Goal: Transaction & Acquisition: Purchase product/service

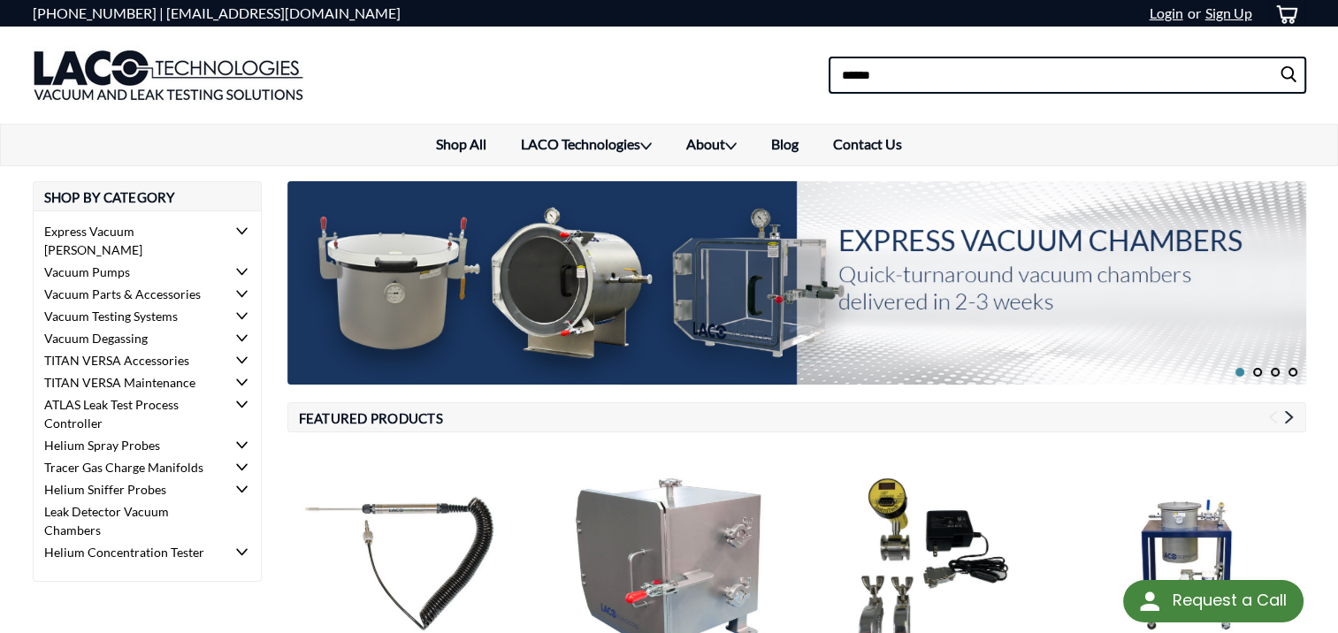
click at [962, 87] on input at bounding box center [1068, 75] width 478 height 37
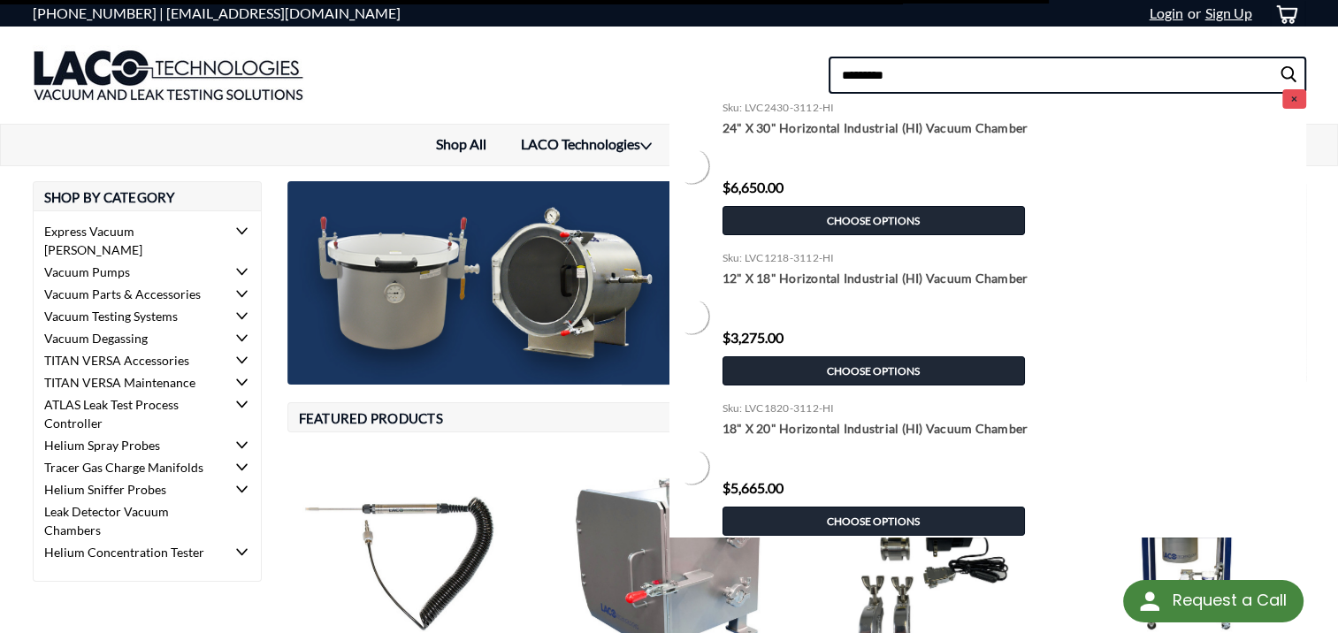
type input "*********"
click at [1279, 57] on input "submit" at bounding box center [1292, 74] width 27 height 35
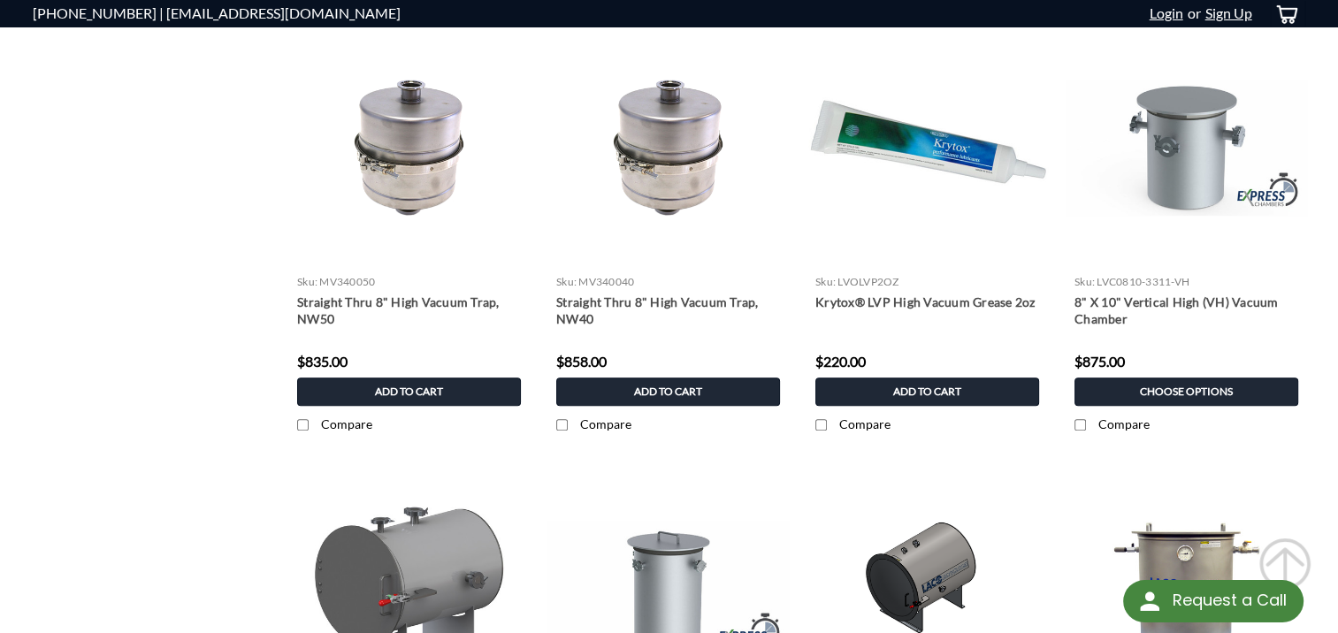
scroll to position [853, 0]
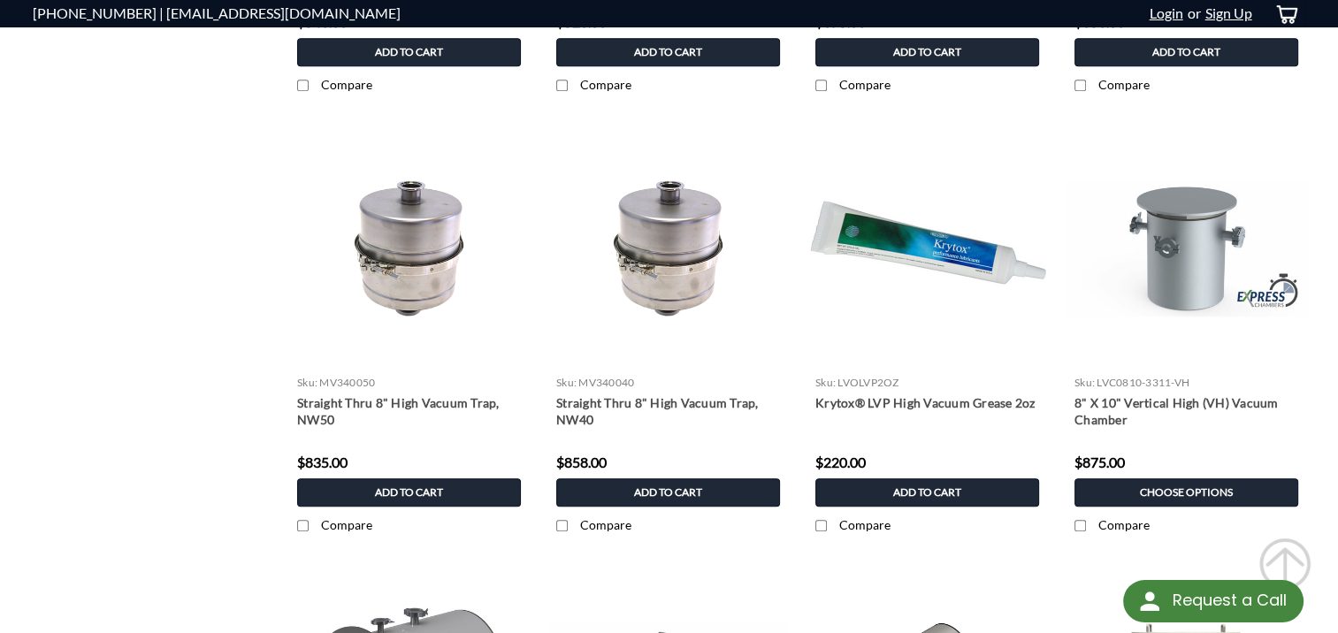
click at [796, 237] on li "Quick view Details sku: MV340040 Straight Thru 8" High Vacuum Trap, NW40 MSRP: …" at bounding box center [668, 344] width 259 height 432
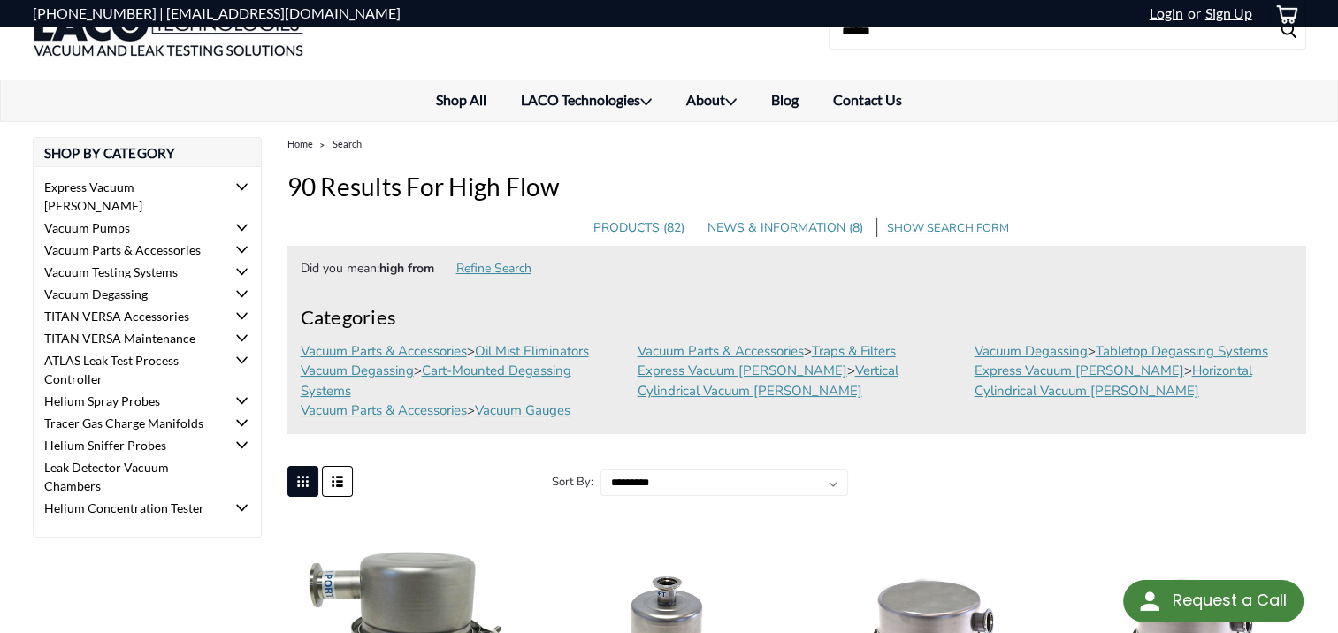
scroll to position [0, 0]
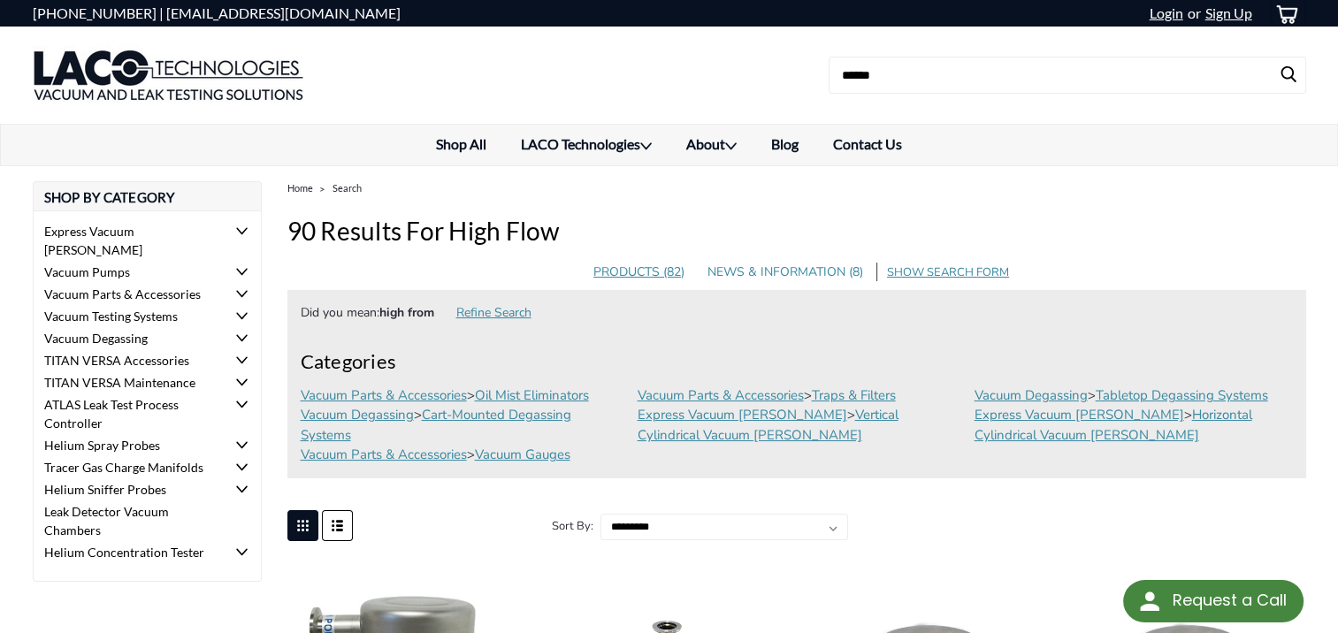
click at [240, 310] on icon at bounding box center [241, 315] width 11 height 11
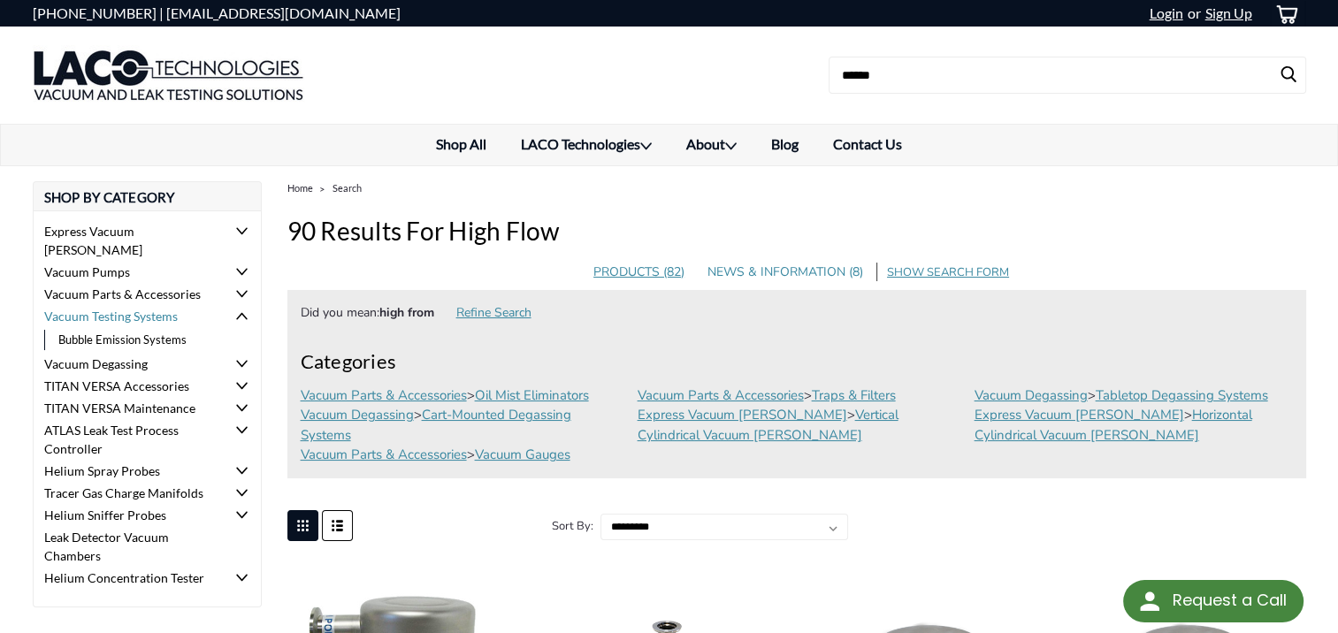
click at [240, 310] on icon at bounding box center [241, 315] width 11 height 11
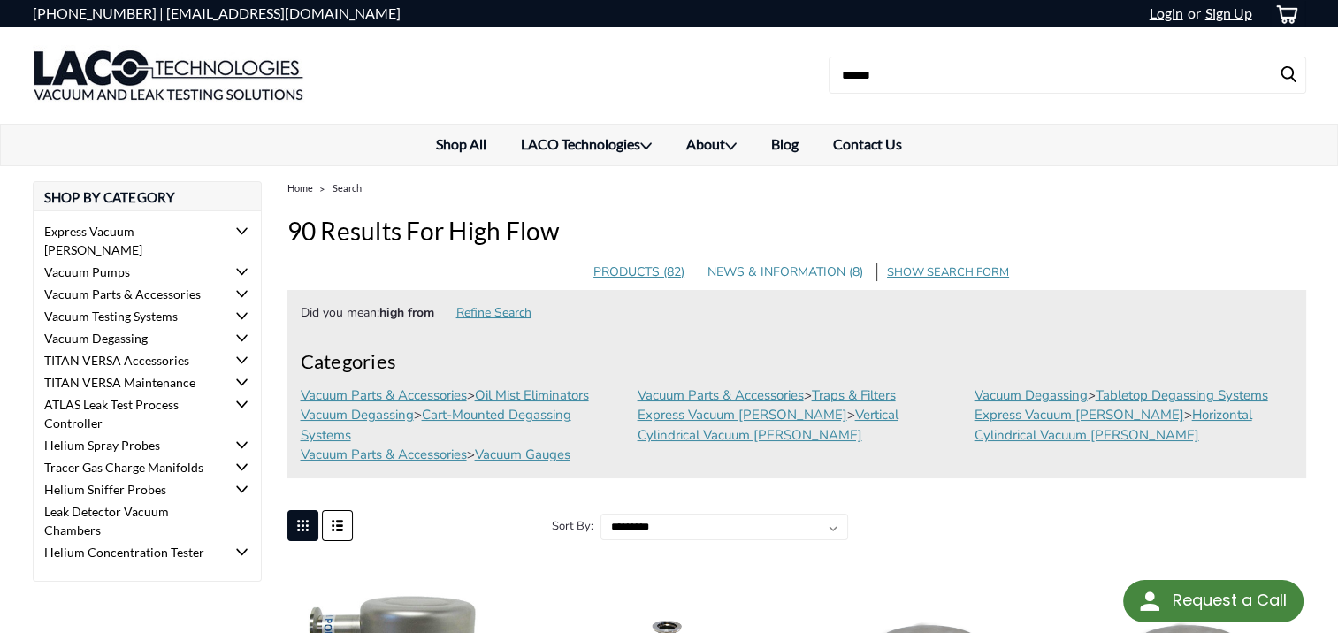
click at [244, 289] on icon at bounding box center [241, 296] width 11 height 14
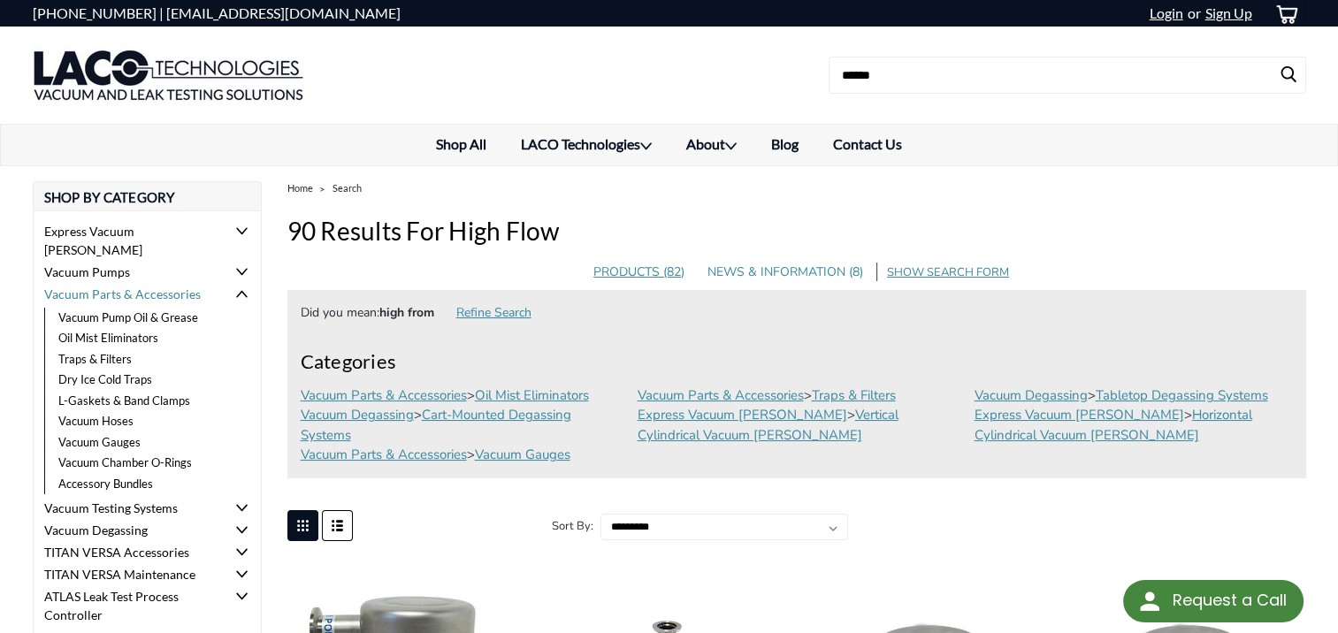
click at [237, 288] on icon at bounding box center [241, 293] width 11 height 11
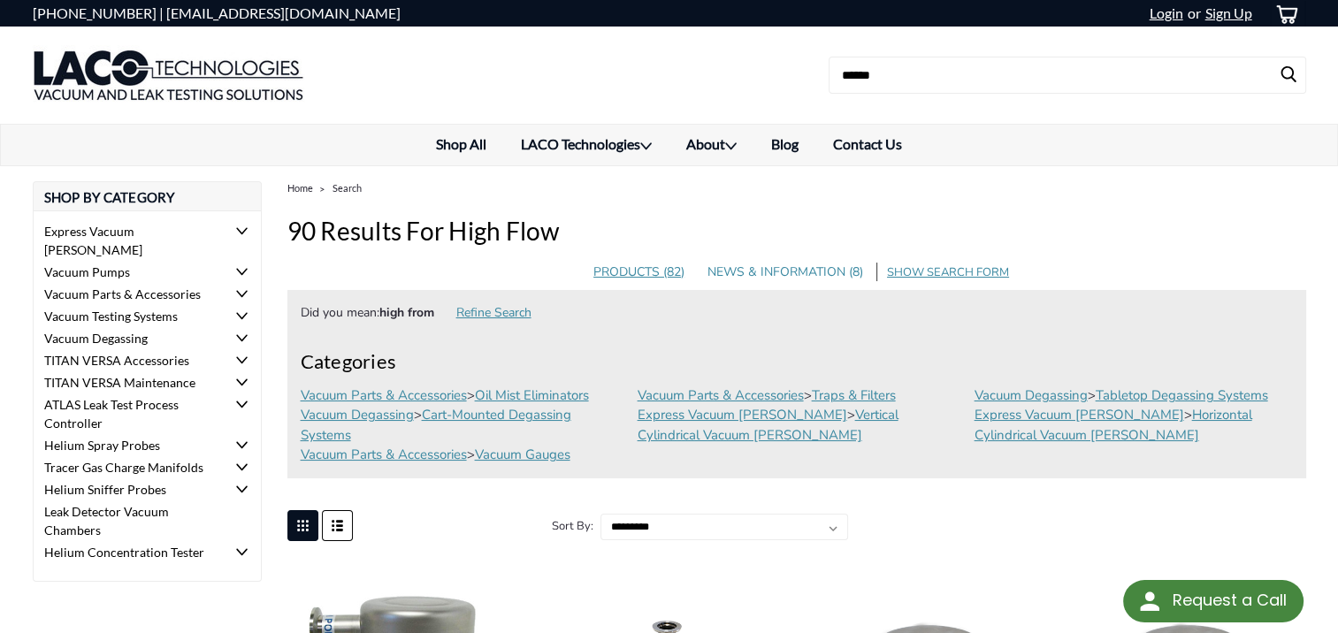
click at [241, 355] on icon at bounding box center [241, 360] width 11 height 11
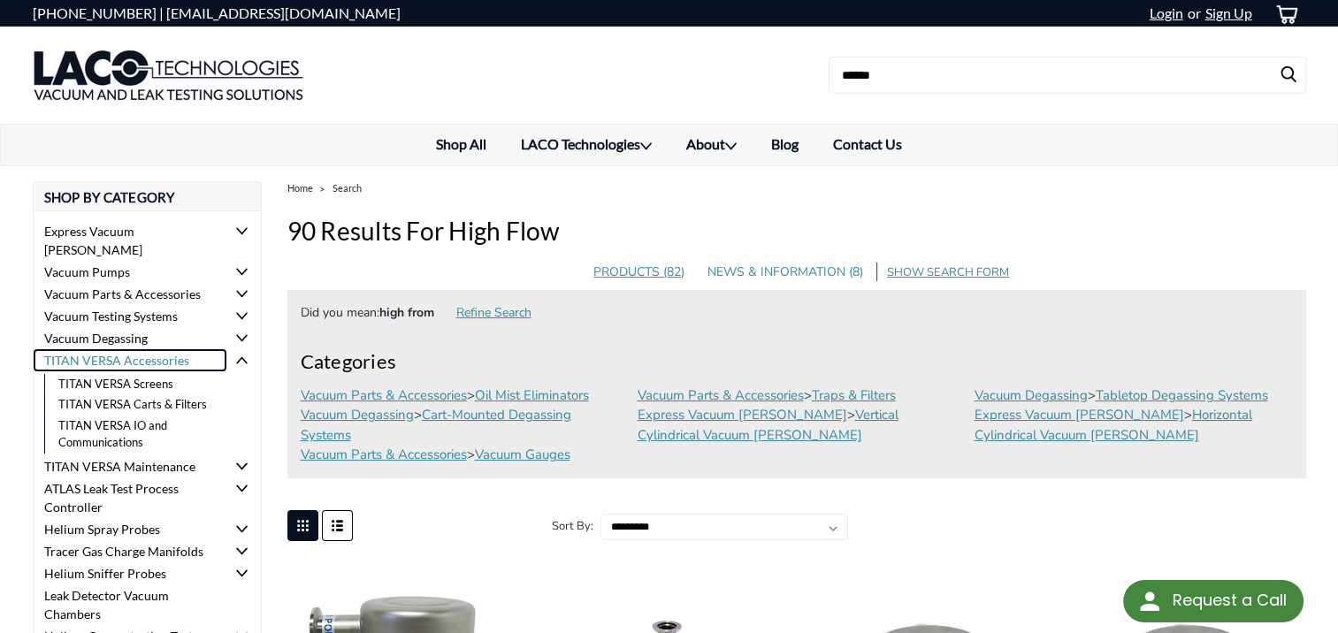
click at [134, 349] on link "TITAN VERSA Accessories" at bounding box center [131, 360] width 194 height 22
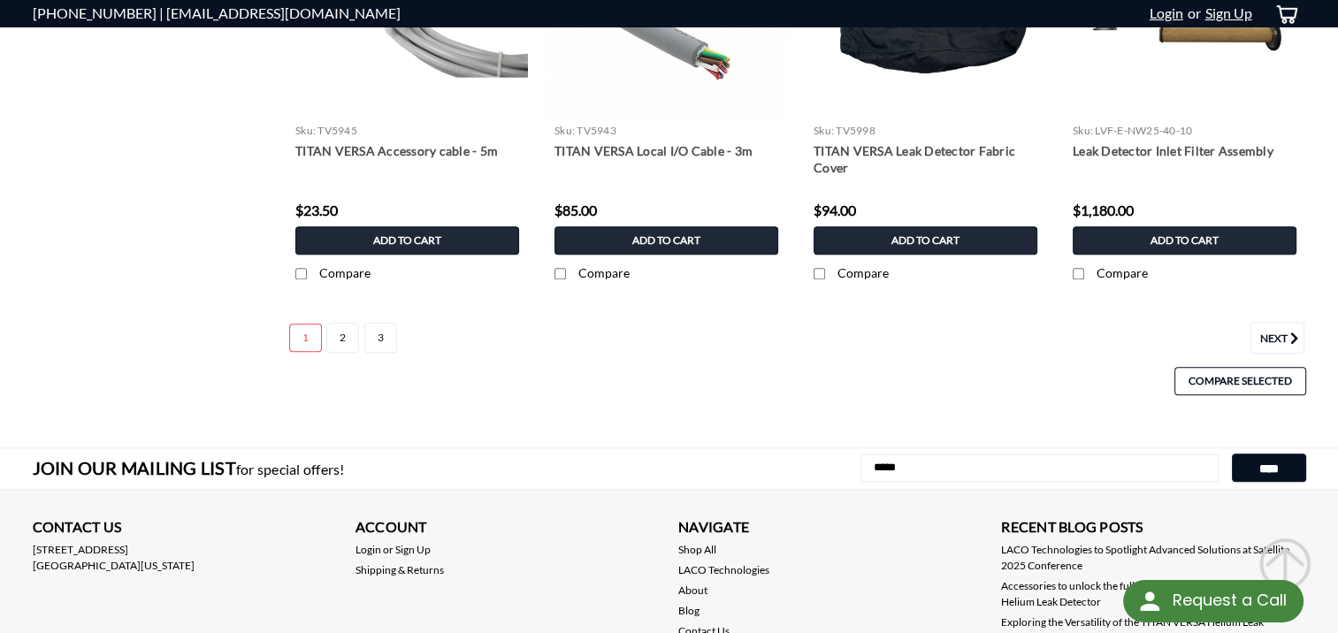
scroll to position [1669, 0]
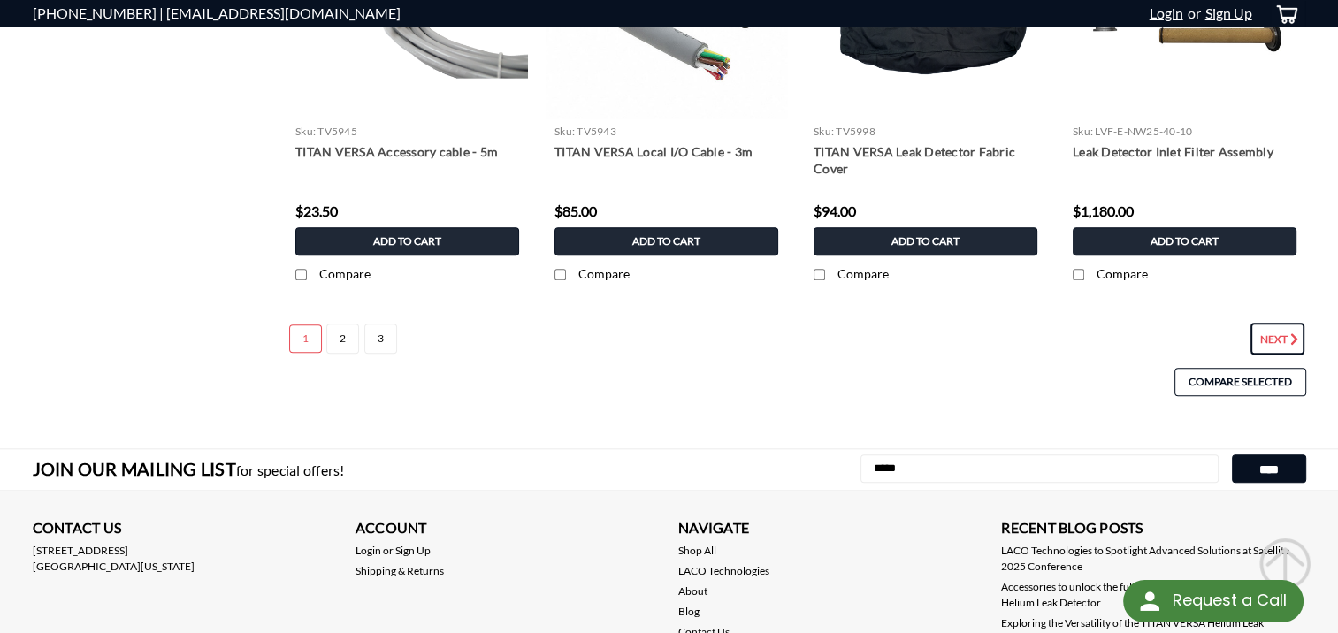
click at [1283, 340] on link "Next" at bounding box center [1278, 339] width 54 height 32
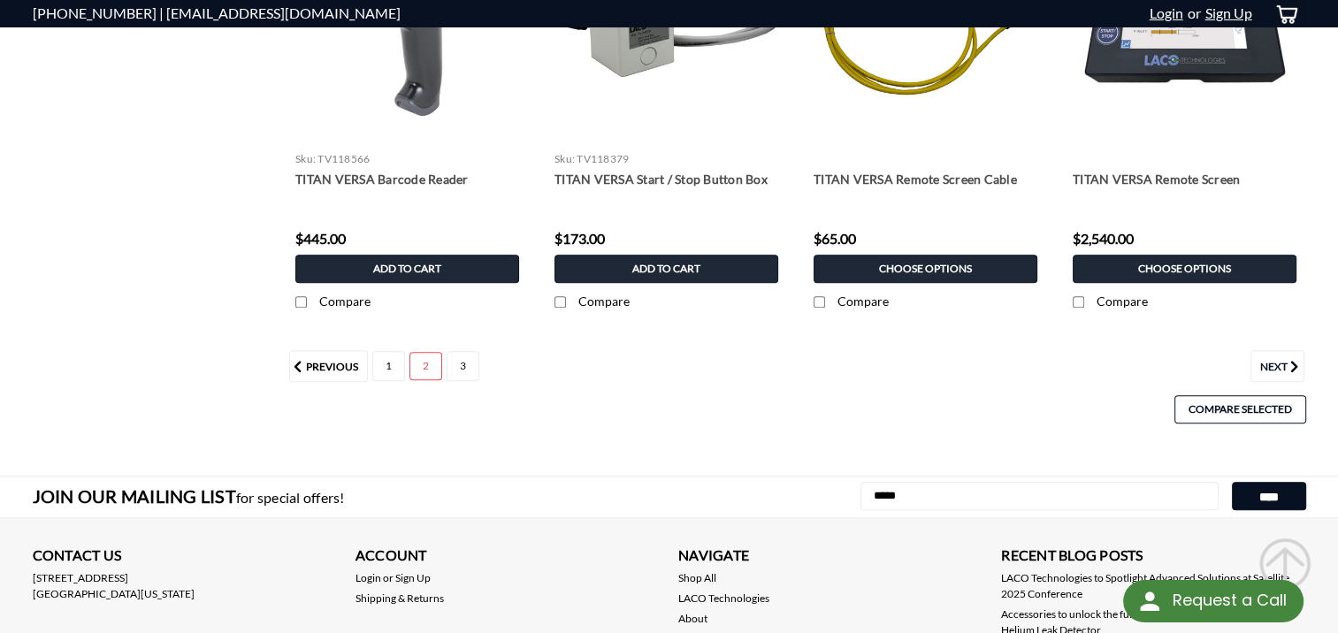
scroll to position [1662, 0]
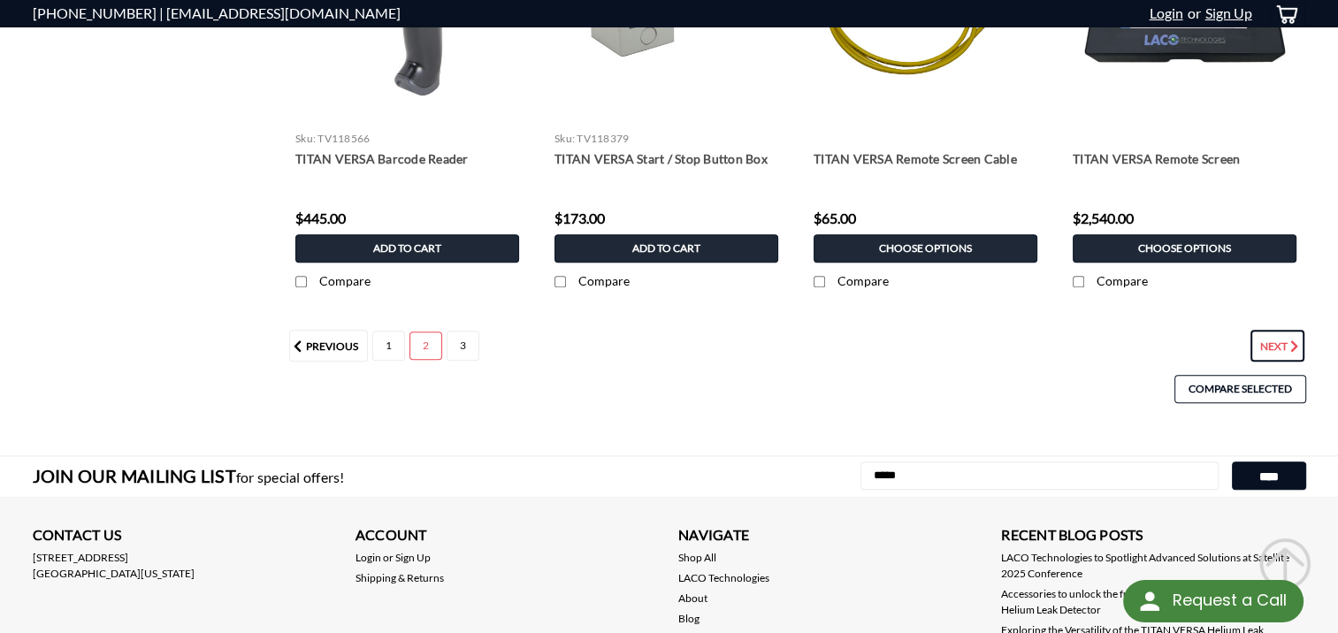
click at [1270, 351] on link "Next" at bounding box center [1278, 346] width 54 height 32
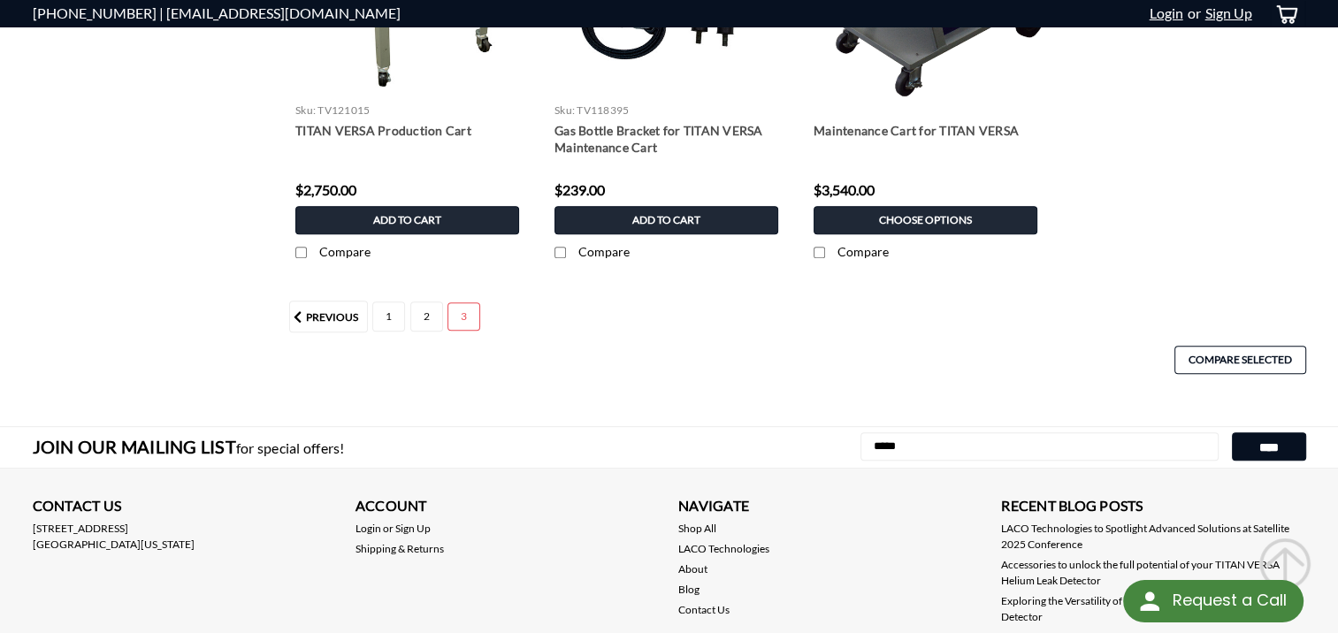
scroll to position [809, 0]
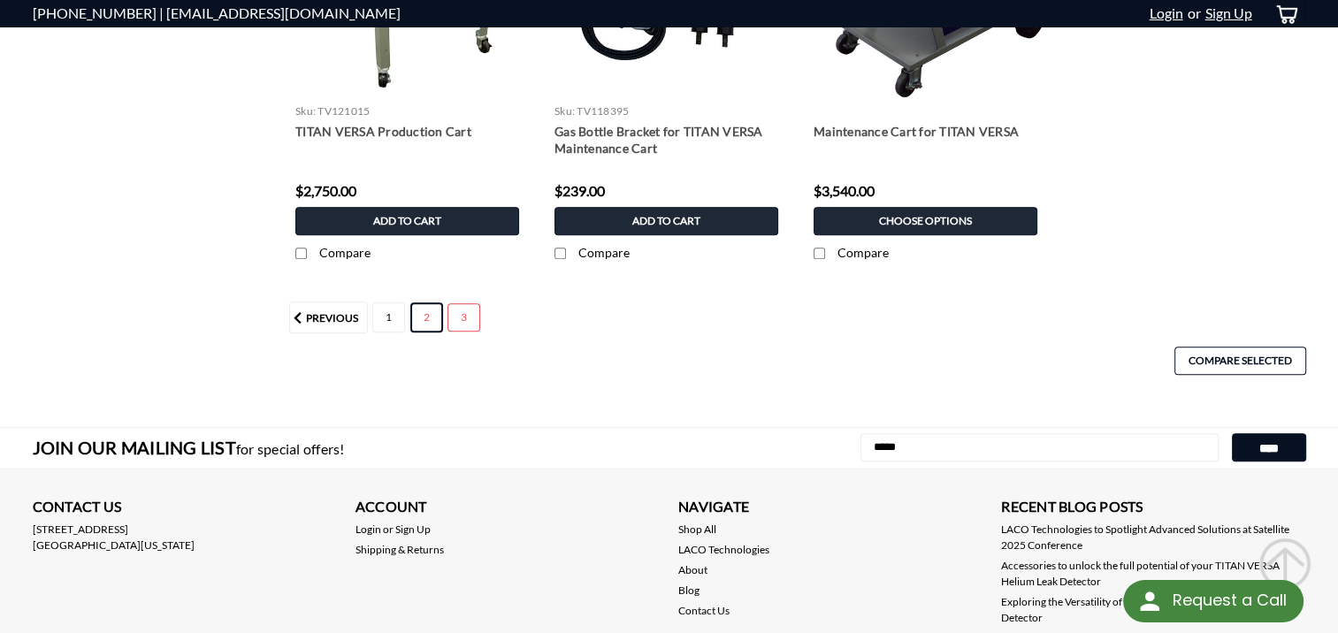
click at [422, 314] on link "2" at bounding box center [426, 317] width 33 height 30
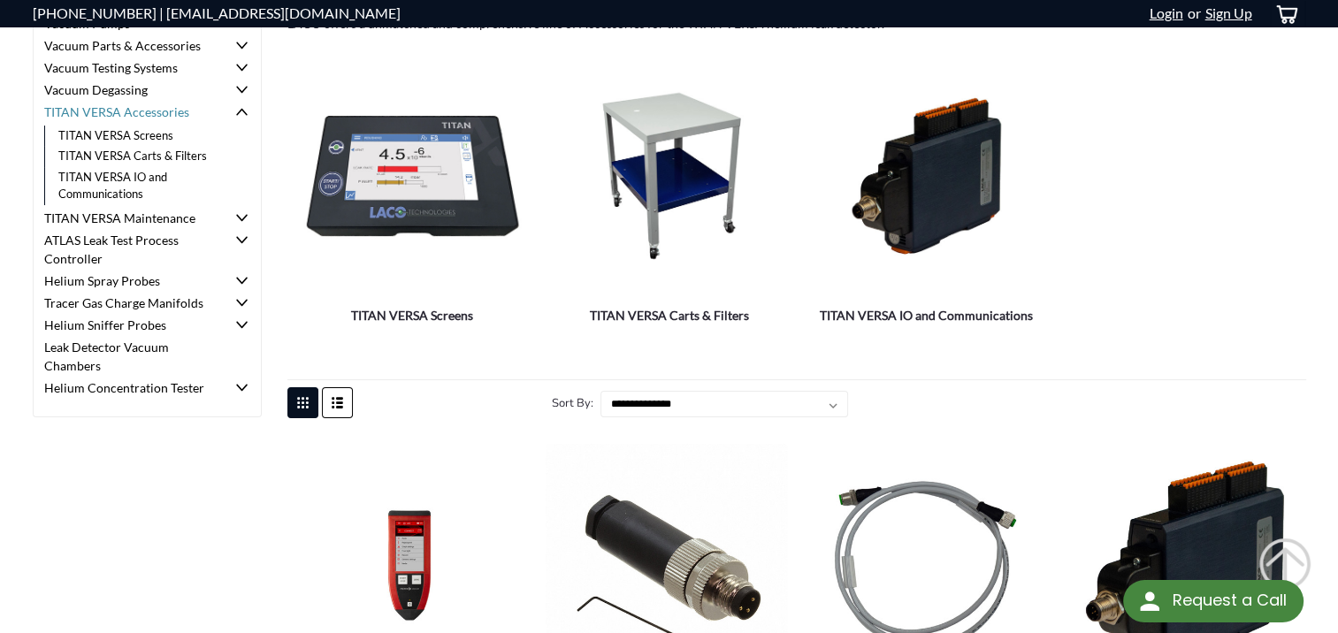
scroll to position [221, 0]
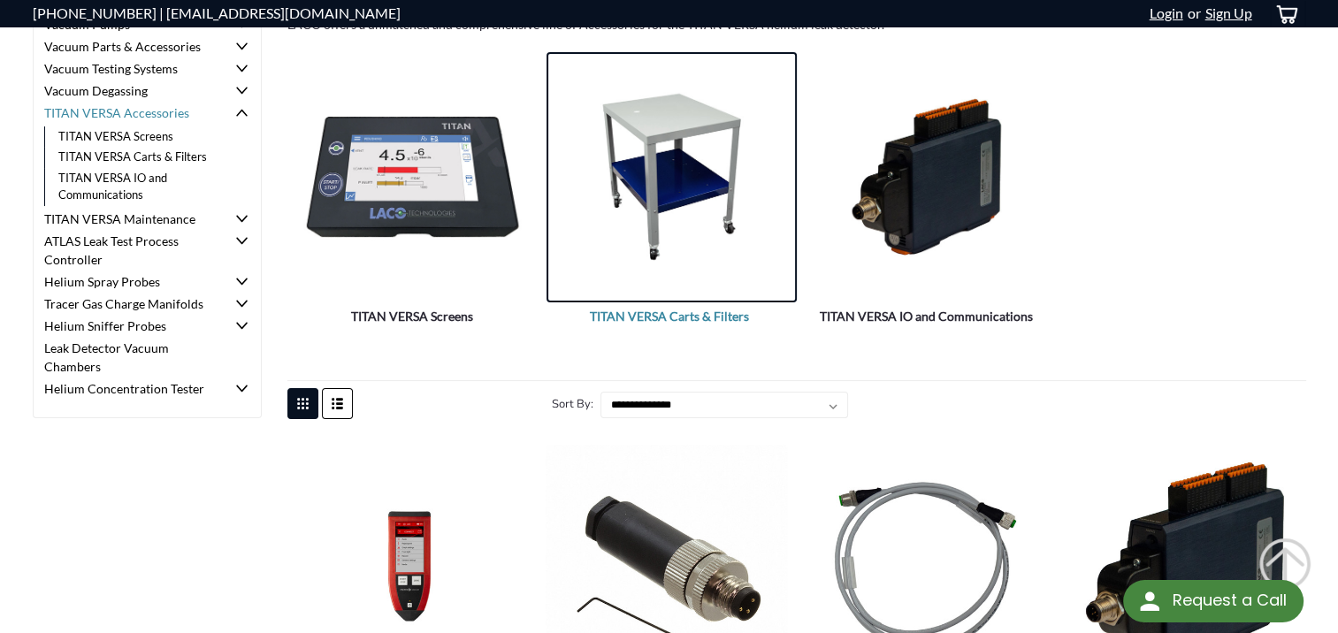
click at [698, 162] on img "TITAN VERSA Carts & Filters" at bounding box center [672, 176] width 250 height 181
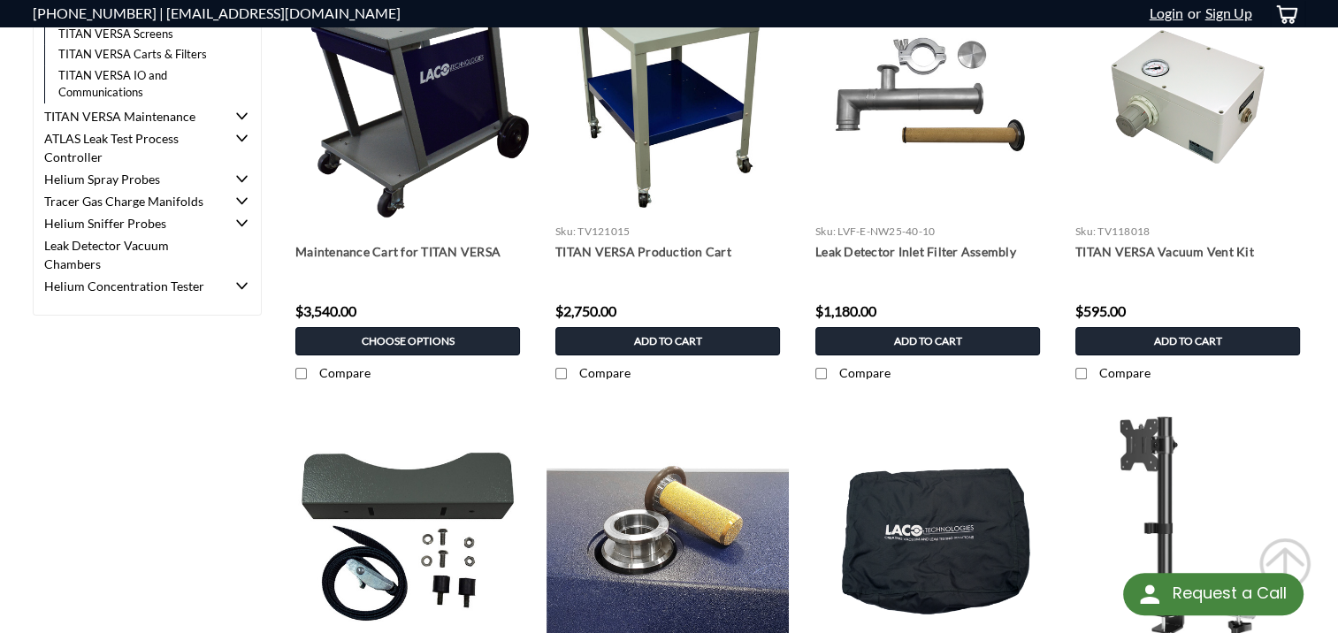
scroll to position [322, 0]
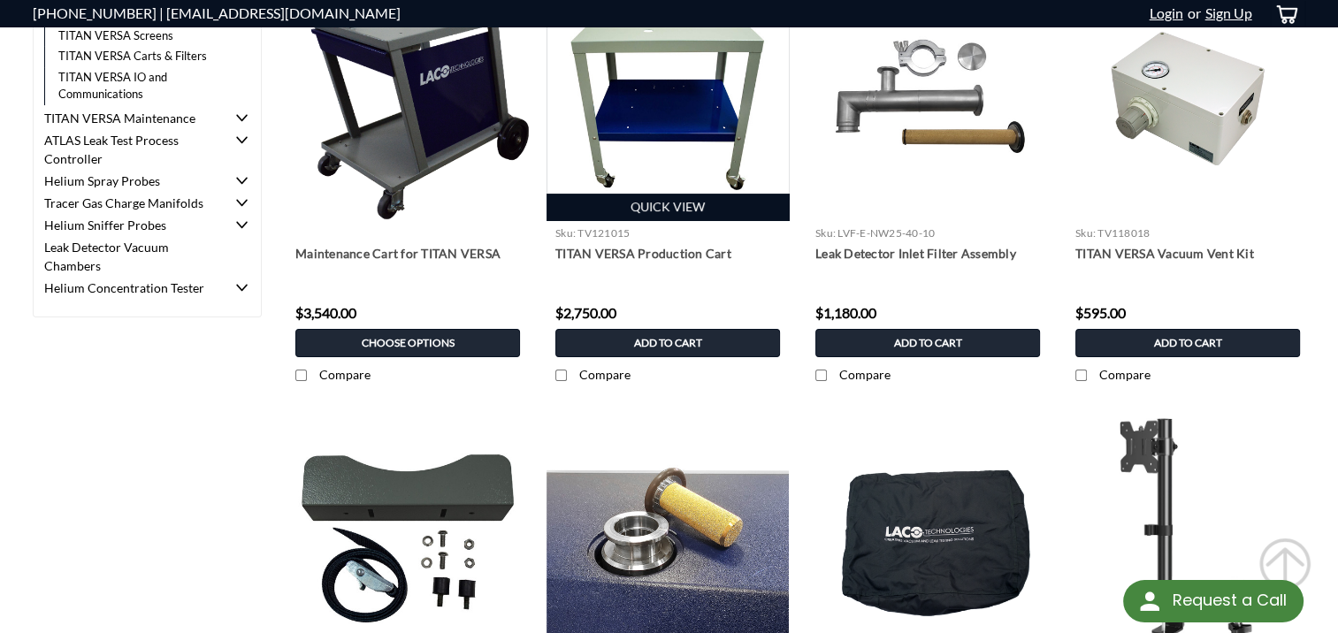
click at [651, 113] on img at bounding box center [668, 99] width 242 height 242
